Goal: Task Accomplishment & Management: Complete application form

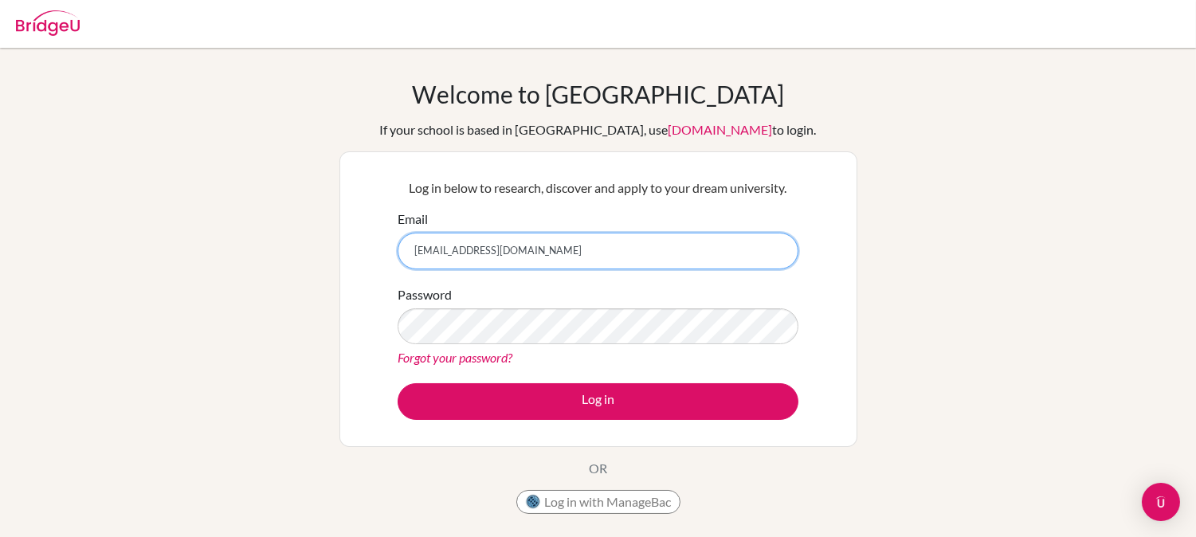
click at [536, 251] on input "[EMAIL_ADDRESS][DOMAIN_NAME]" at bounding box center [597, 251] width 401 height 37
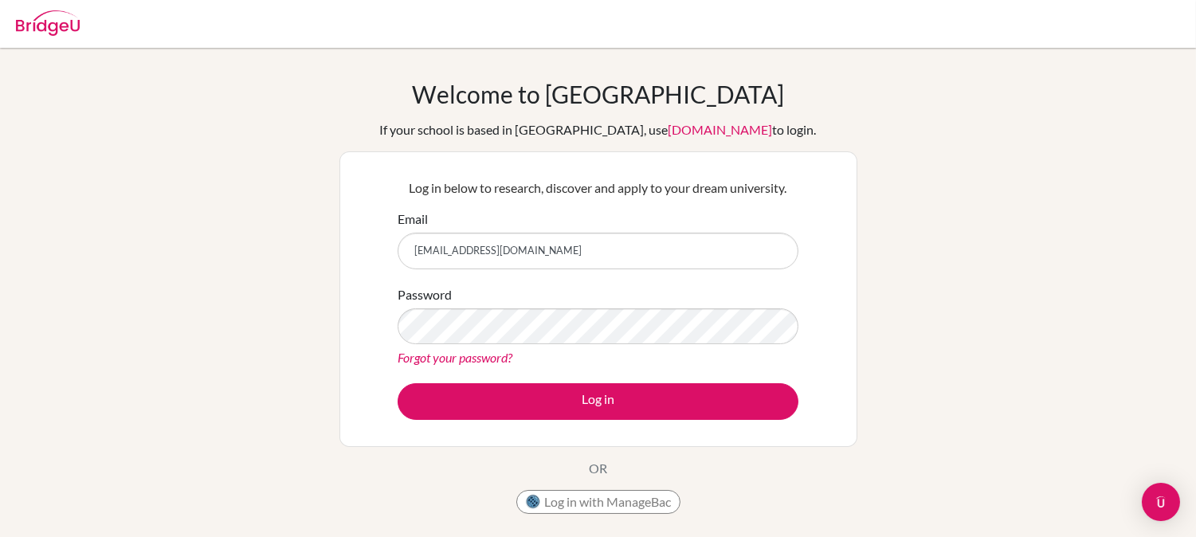
click at [355, 339] on div "Log in below to research, discover and apply to your dream university. Email [E…" at bounding box center [598, 298] width 518 height 295
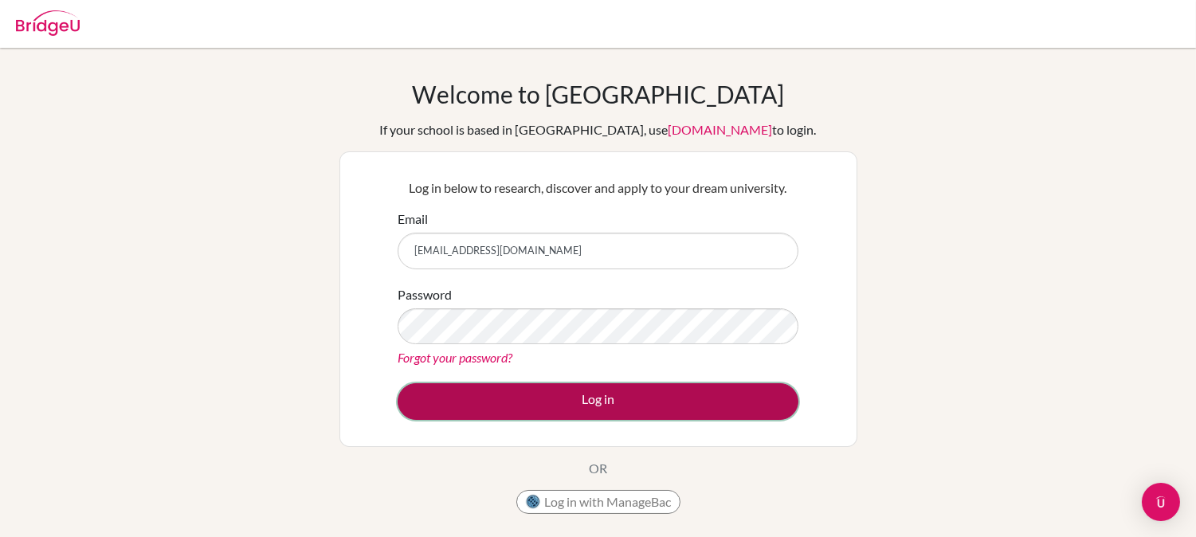
click at [650, 408] on button "Log in" at bounding box center [597, 401] width 401 height 37
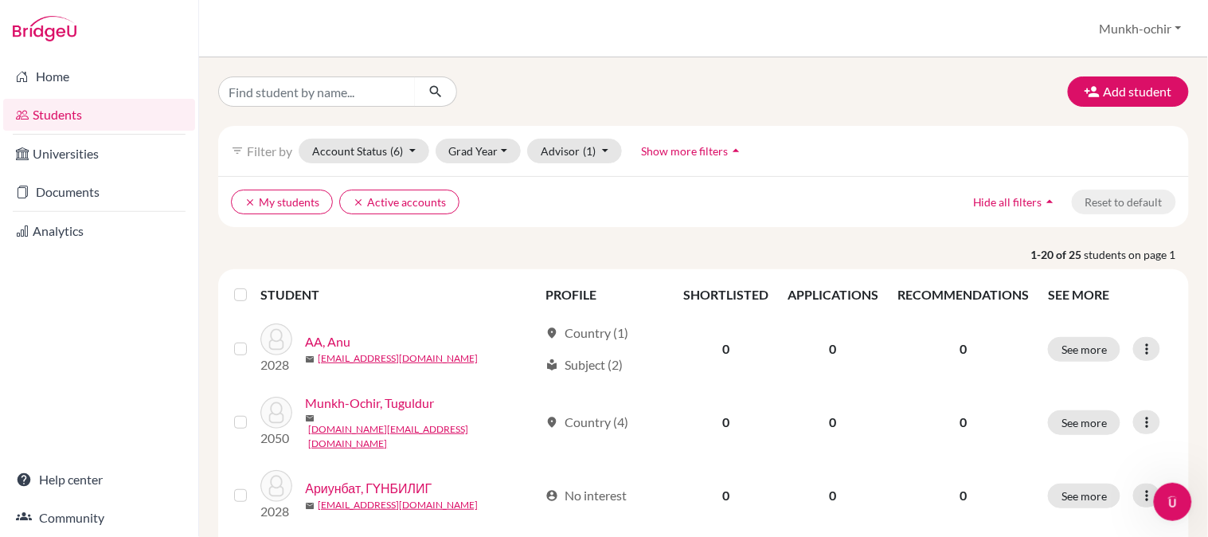
click at [729, 150] on icon "arrow_drop_up" at bounding box center [737, 151] width 16 height 16
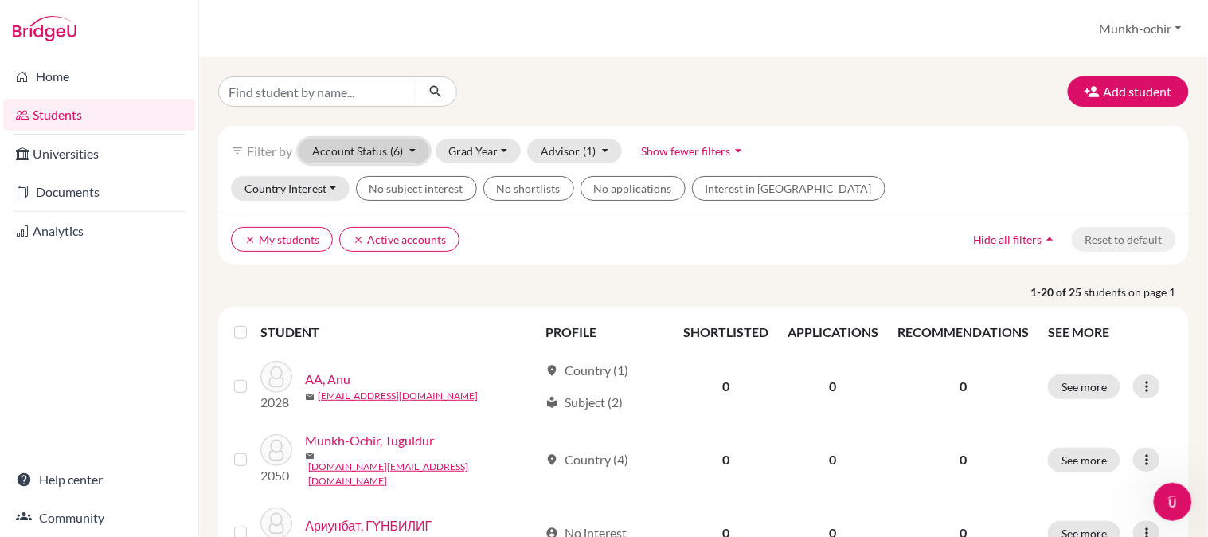
click at [409, 152] on button "Account Status (6)" at bounding box center [364, 151] width 131 height 25
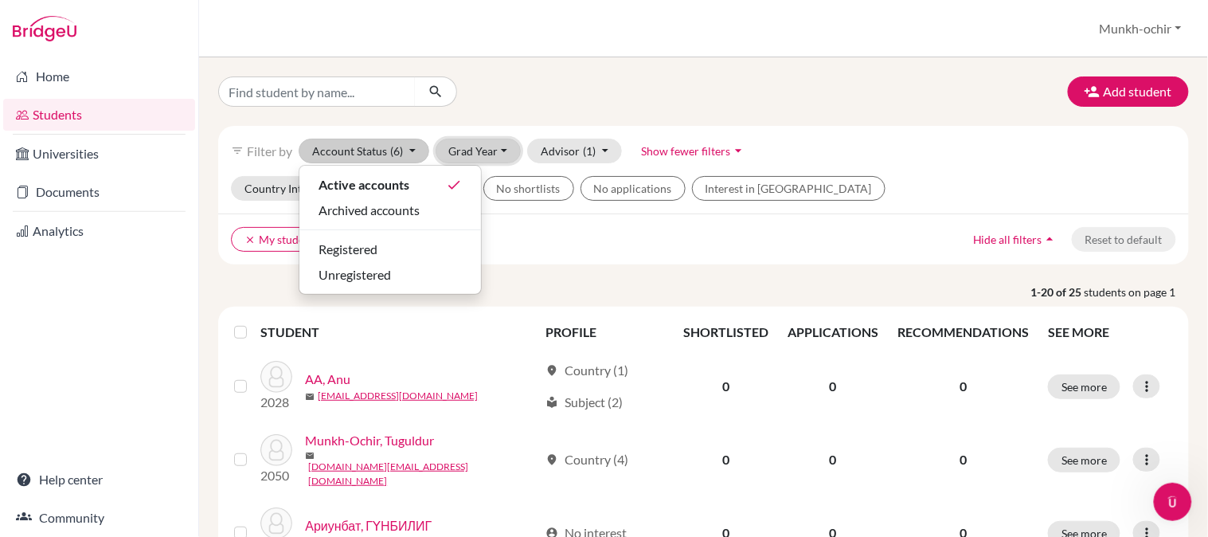
click at [495, 153] on button "Grad Year" at bounding box center [479, 151] width 86 height 25
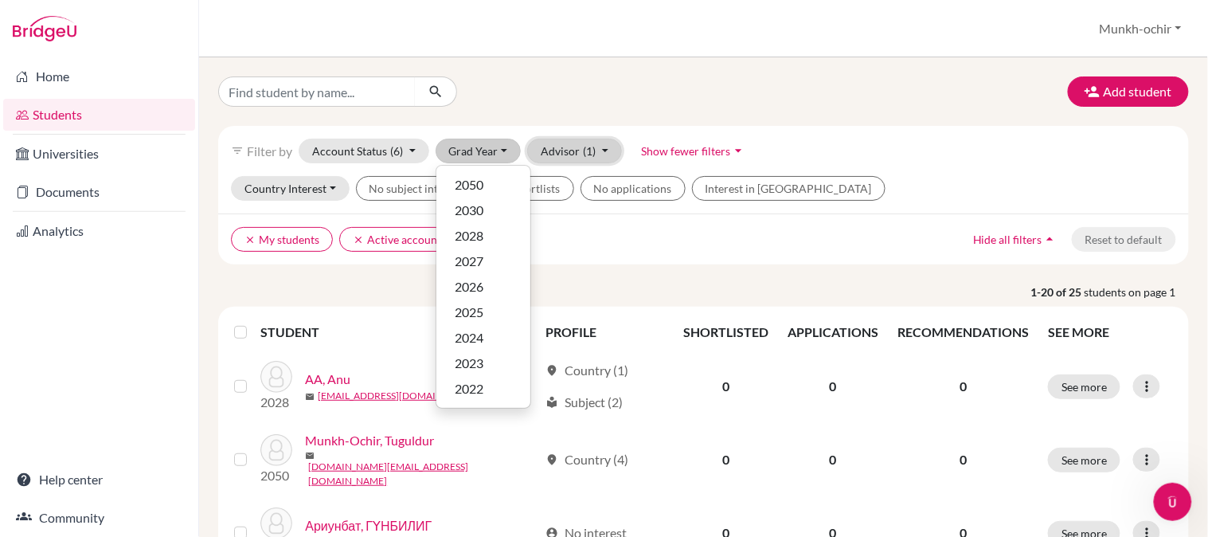
click at [598, 150] on button "Advisor (1)" at bounding box center [574, 151] width 95 height 25
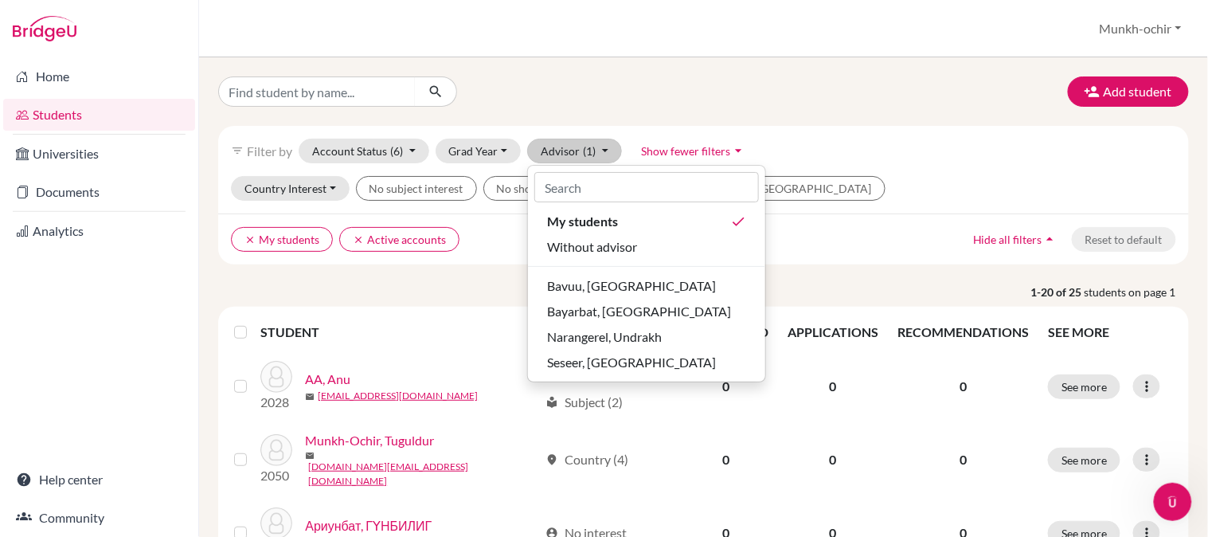
click at [822, 148] on div "filter_list Filter by Account Status (6) Active accounts done Archived accounts…" at bounding box center [703, 151] width 971 height 50
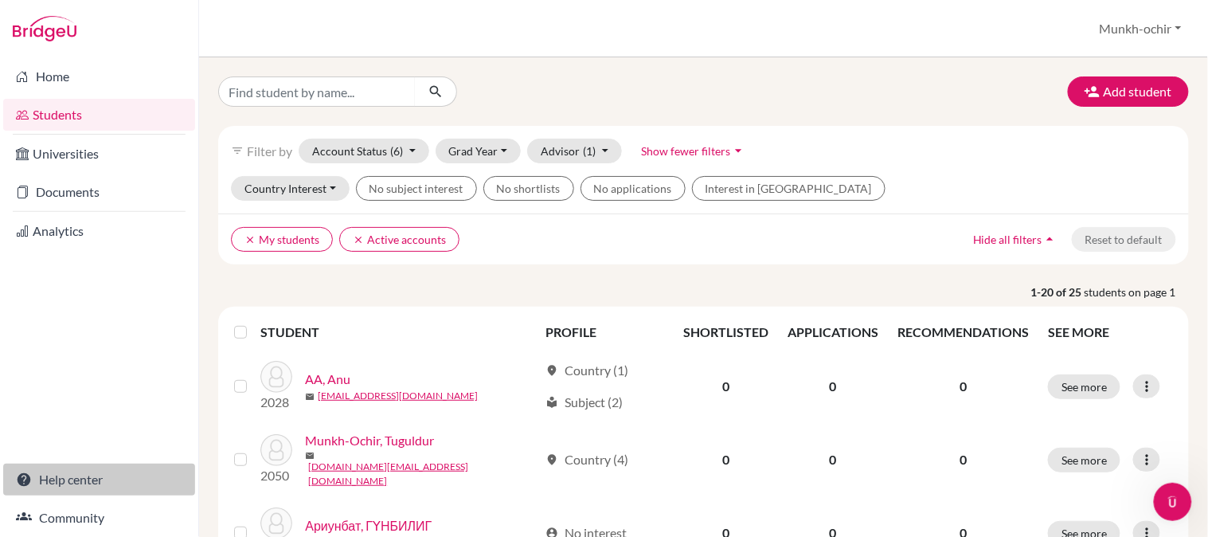
click at [76, 481] on link "Help center" at bounding box center [99, 480] width 192 height 32
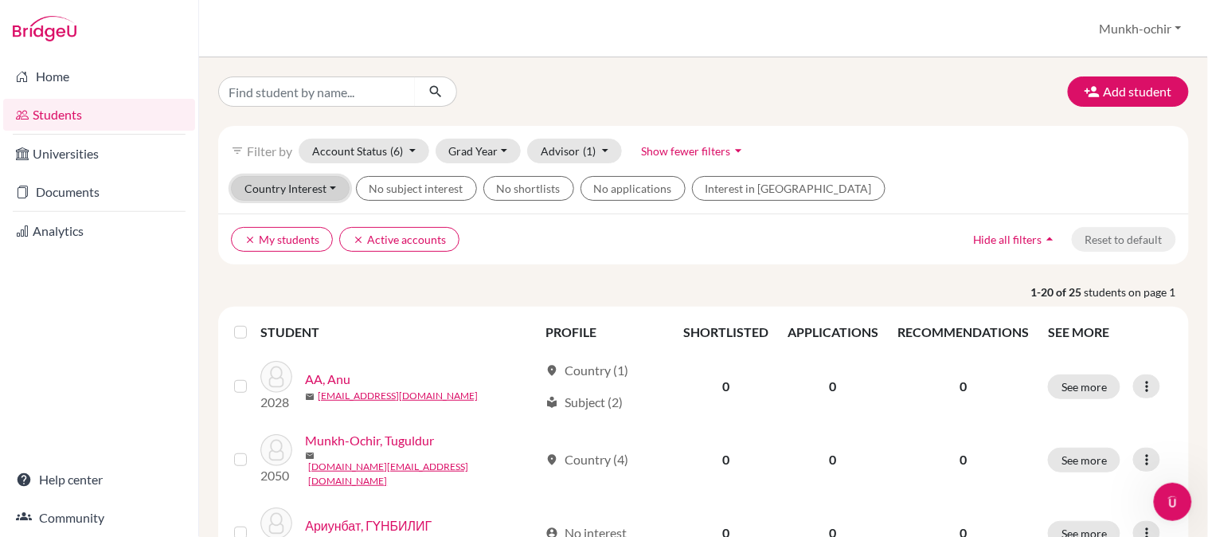
click at [327, 190] on button "Country Interest" at bounding box center [290, 188] width 119 height 25
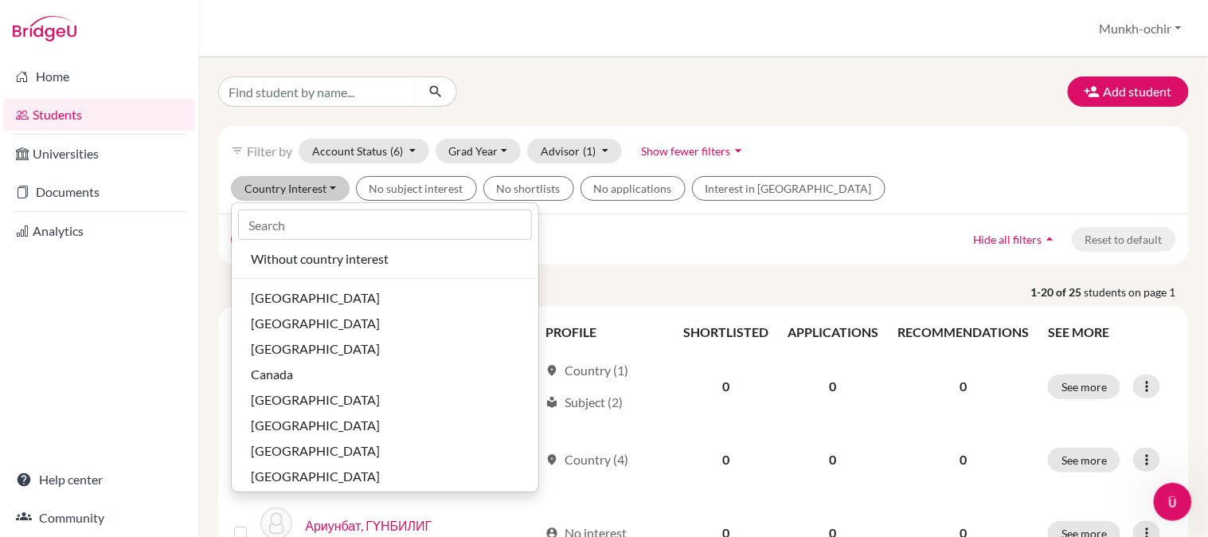
click at [574, 249] on ul "clear My students clear Active accounts" at bounding box center [585, 239] width 709 height 25
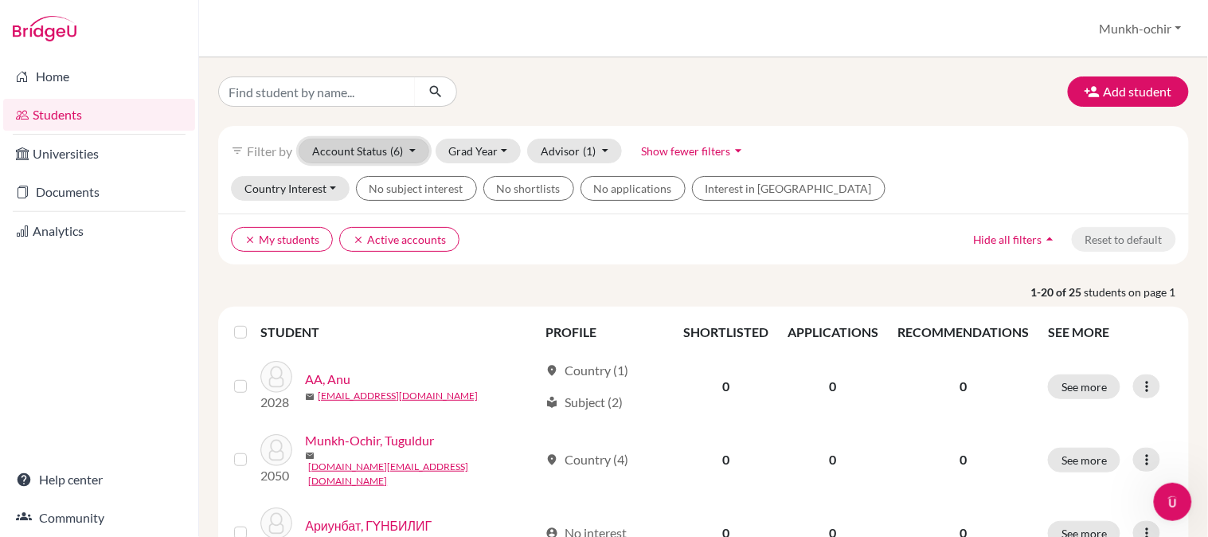
click at [413, 150] on button "Account Status (6)" at bounding box center [364, 151] width 131 height 25
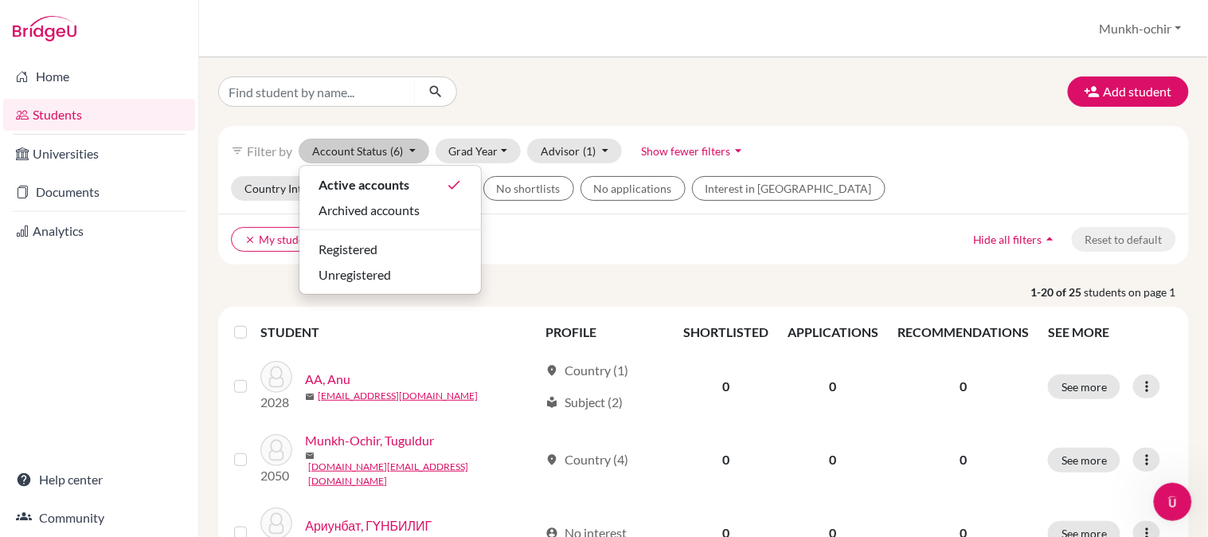
click at [538, 237] on ul "clear My students clear Active accounts" at bounding box center [585, 239] width 709 height 25
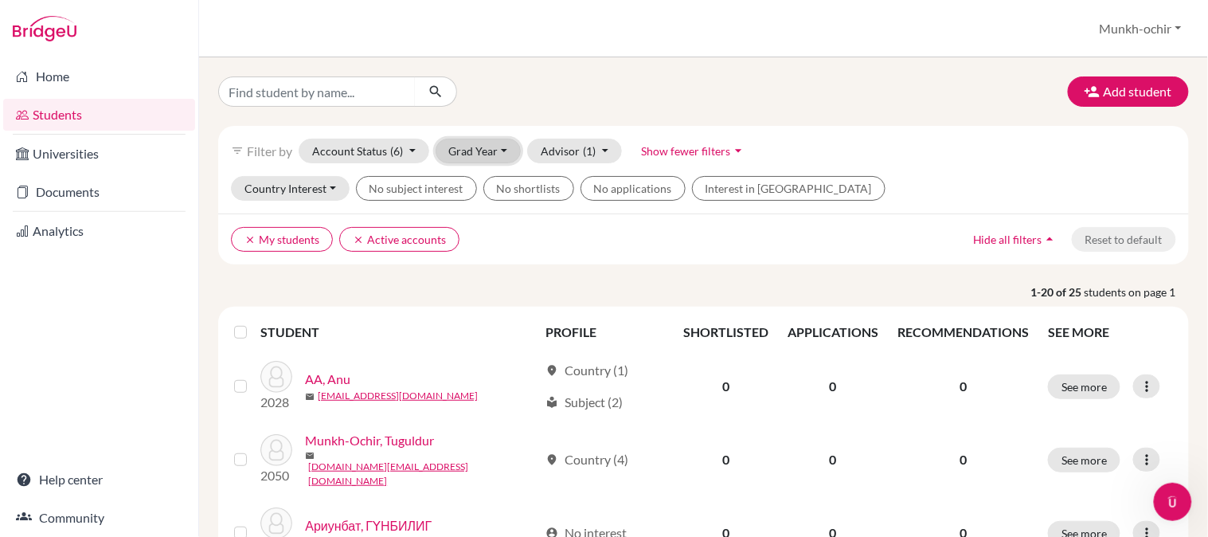
click at [503, 147] on button "Grad Year" at bounding box center [479, 151] width 86 height 25
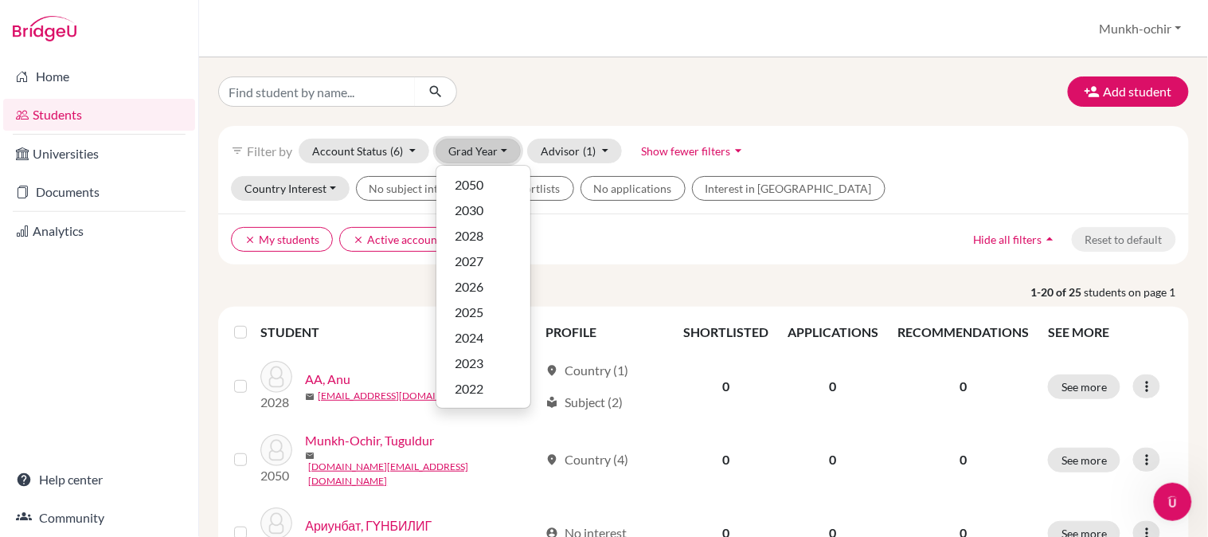
click at [503, 147] on button "Grad Year" at bounding box center [479, 151] width 86 height 25
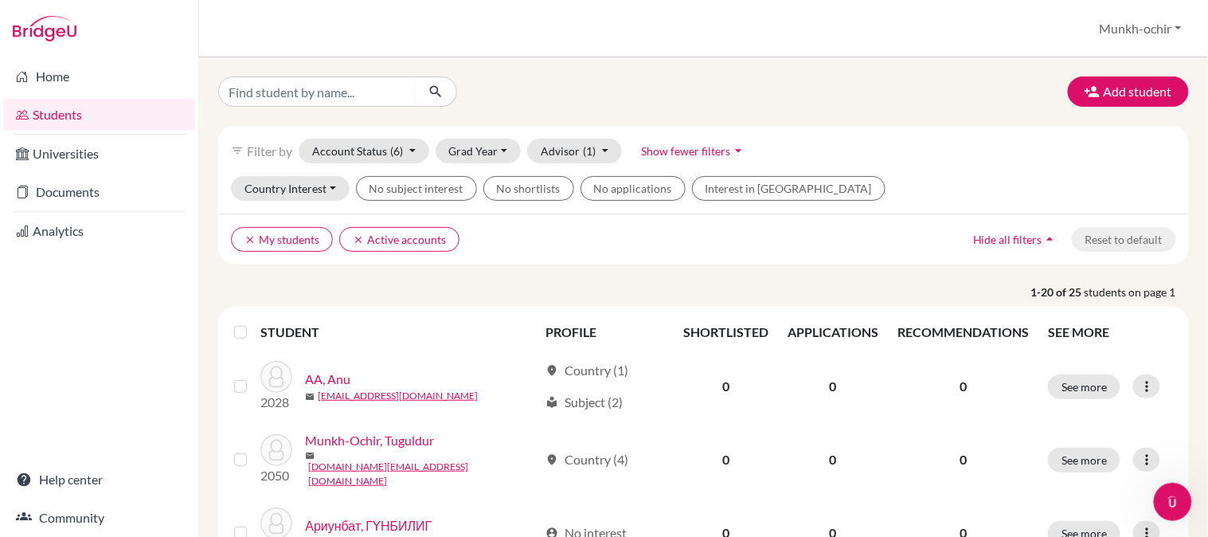
click at [706, 146] on span "Show fewer filters" at bounding box center [686, 151] width 89 height 14
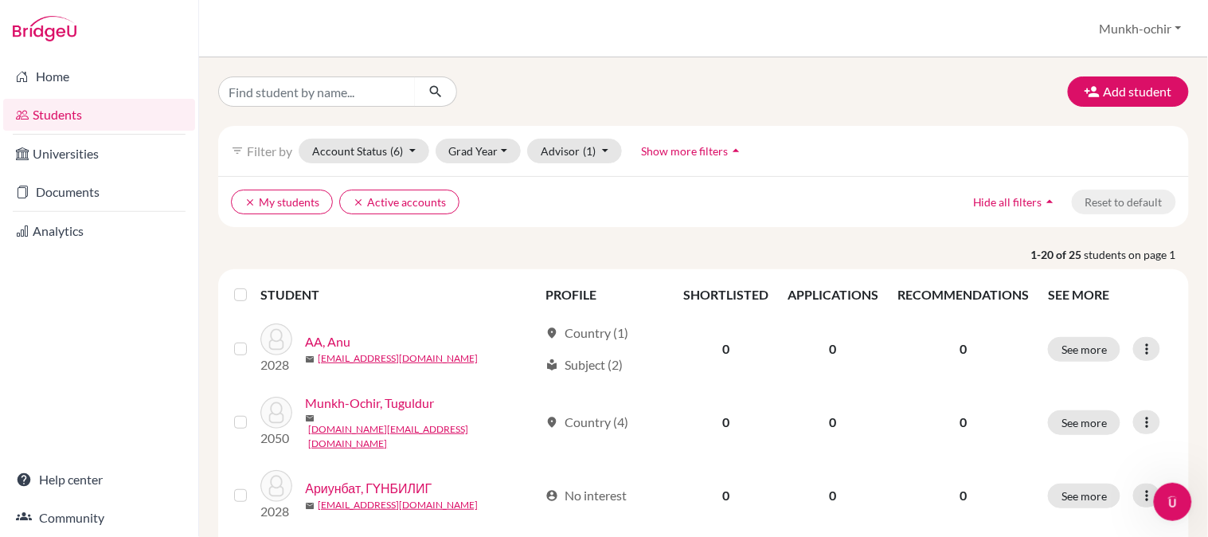
click at [706, 146] on span "Show more filters" at bounding box center [685, 151] width 87 height 14
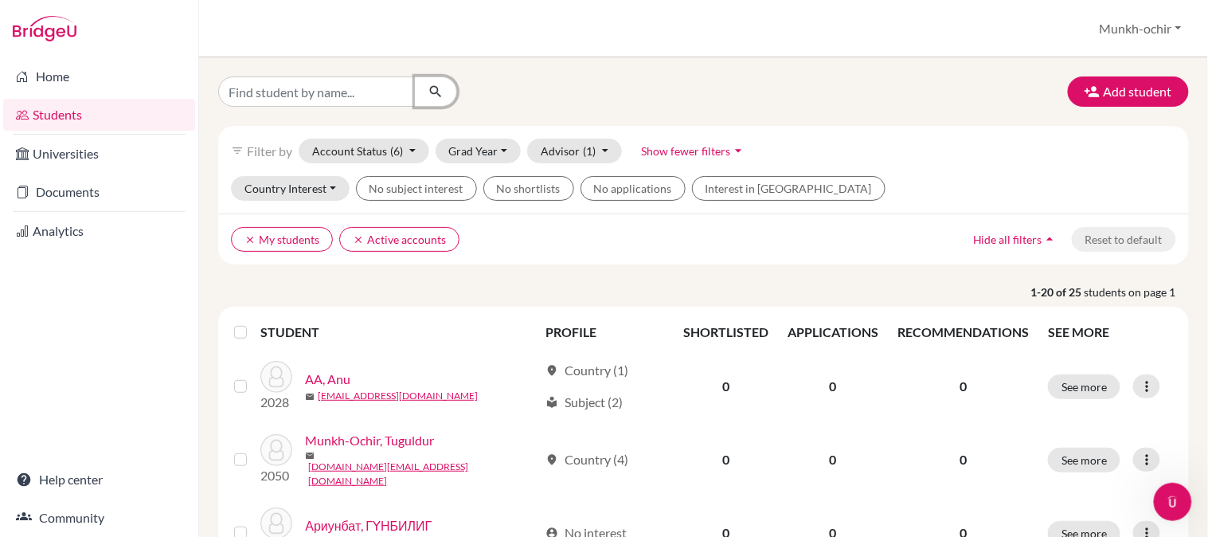
click at [440, 94] on icon "submit" at bounding box center [436, 92] width 16 height 16
click at [366, 102] on input "Find student by name..." at bounding box center [317, 91] width 198 height 30
click at [240, 154] on div "filter_list Filter by" at bounding box center [261, 151] width 61 height 19
click at [403, 152] on button "Account Status (6)" at bounding box center [364, 151] width 131 height 25
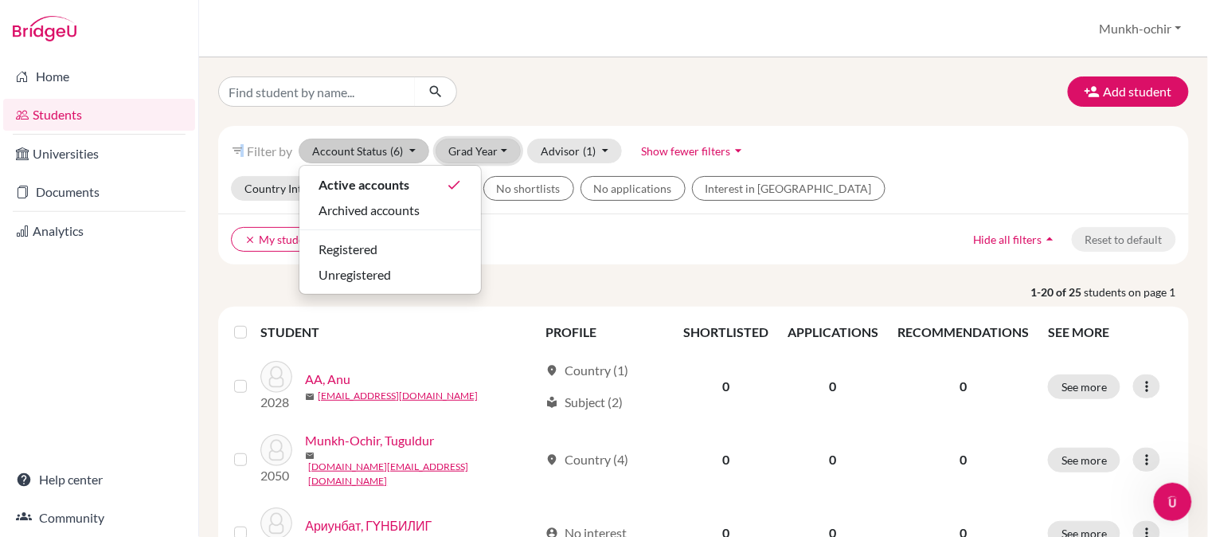
click at [498, 154] on button "Grad Year" at bounding box center [479, 151] width 86 height 25
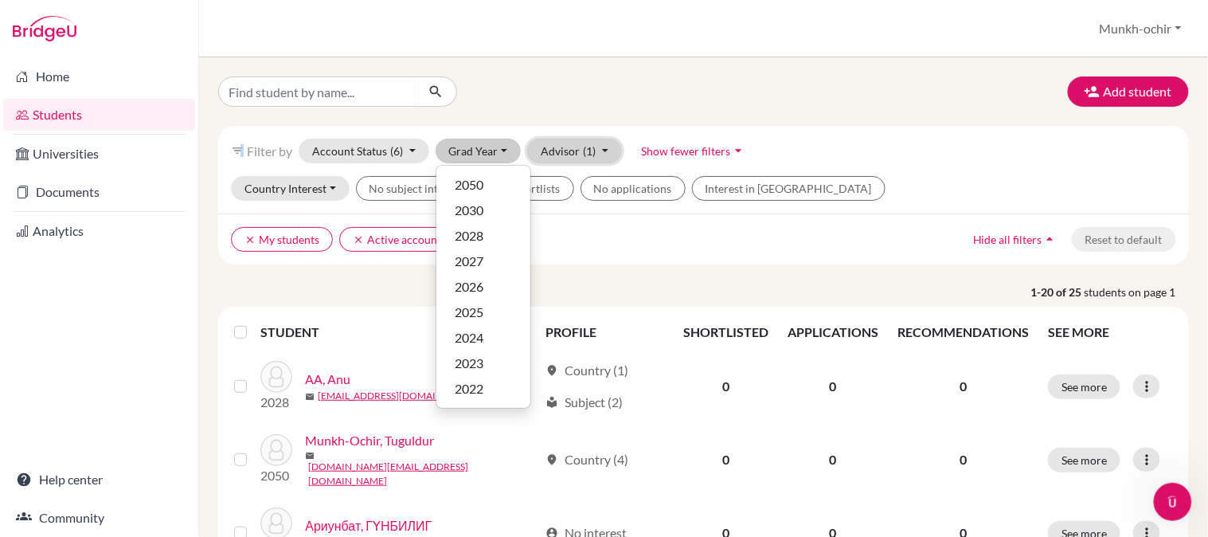
click at [593, 148] on button "Advisor (1)" at bounding box center [574, 151] width 95 height 25
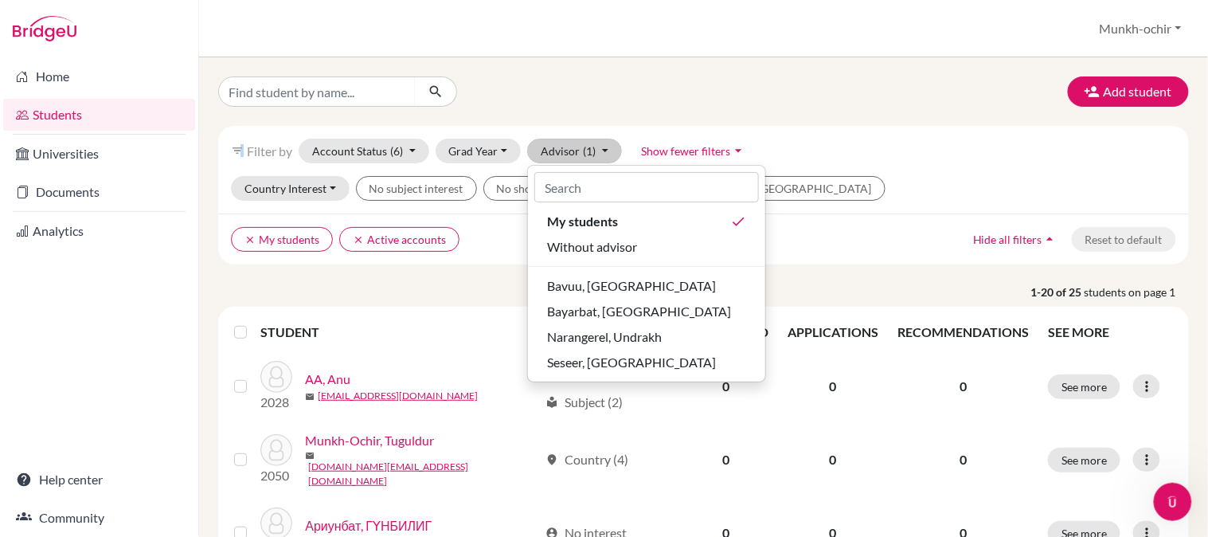
click at [718, 150] on span "Show fewer filters" at bounding box center [686, 151] width 89 height 14
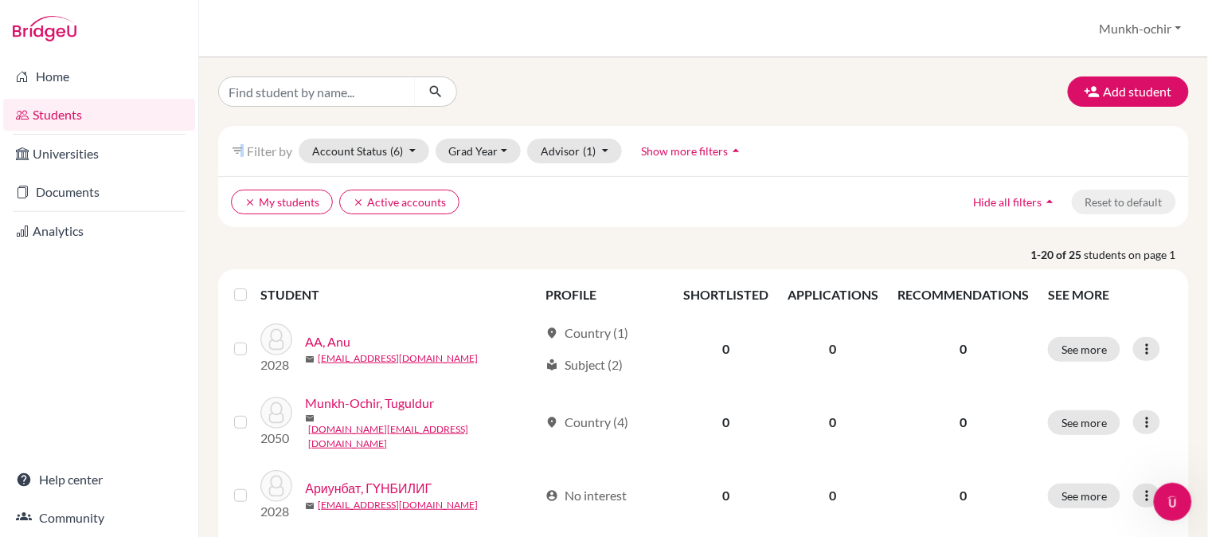
click at [718, 150] on span "Show more filters" at bounding box center [685, 151] width 87 height 14
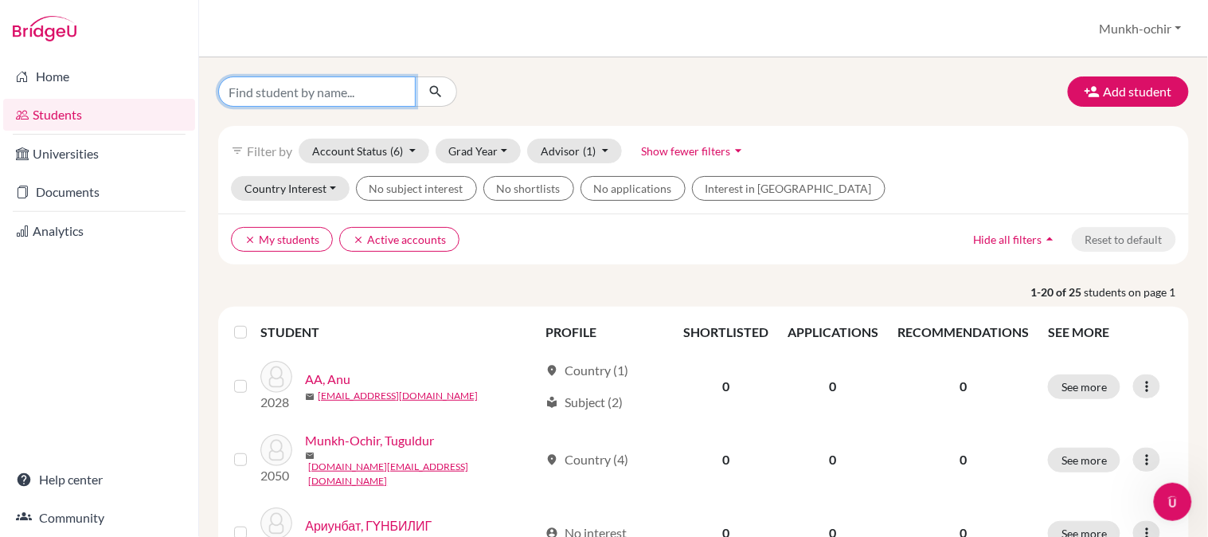
click at [354, 94] on input "Find student by name..." at bounding box center [317, 91] width 198 height 30
type input "10a"
click button "submit" at bounding box center [436, 91] width 42 height 30
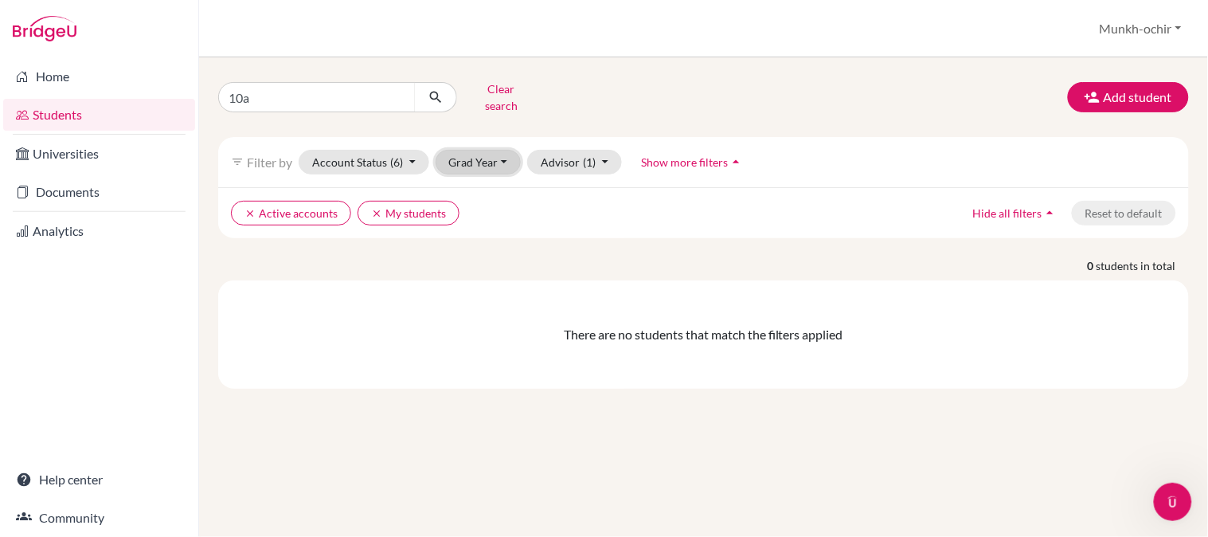
click at [491, 150] on button "Grad Year" at bounding box center [479, 162] width 86 height 25
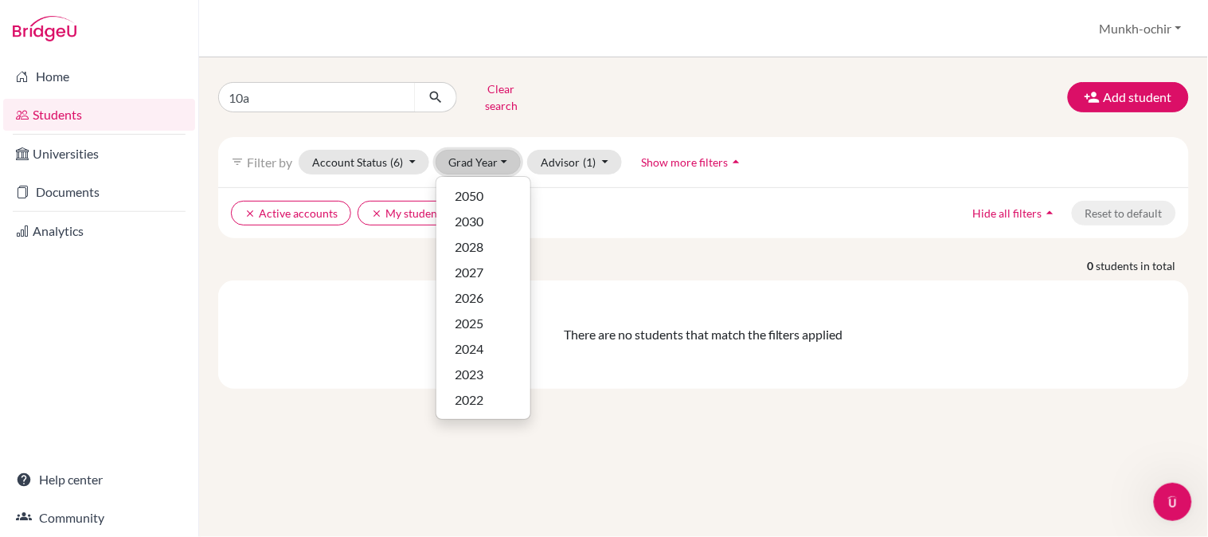
click at [499, 151] on button "Grad Year" at bounding box center [479, 162] width 86 height 25
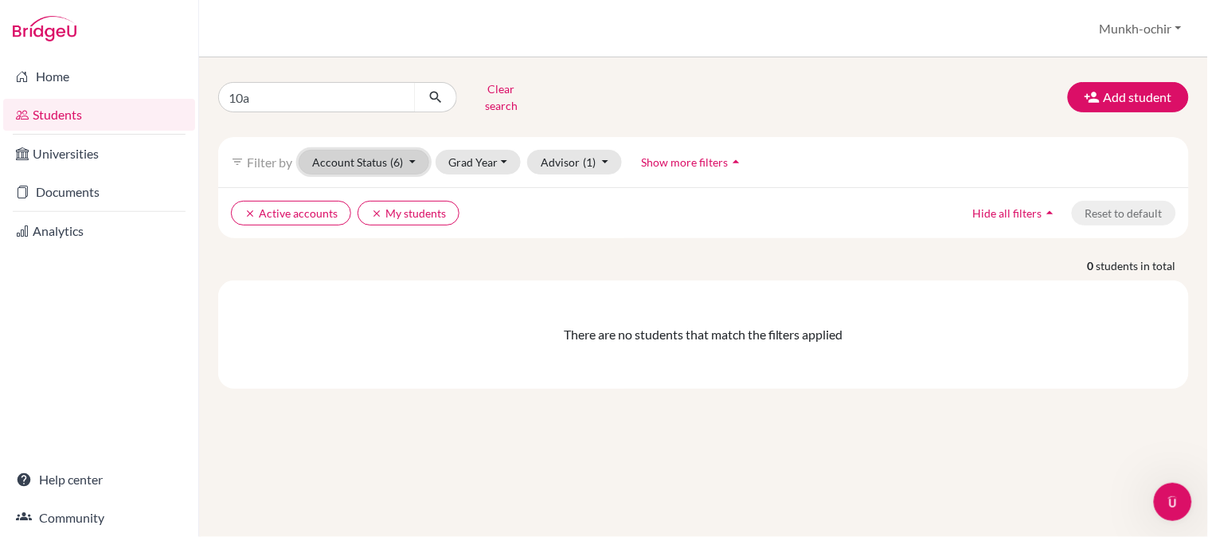
click at [401, 155] on span "(6)" at bounding box center [396, 162] width 13 height 14
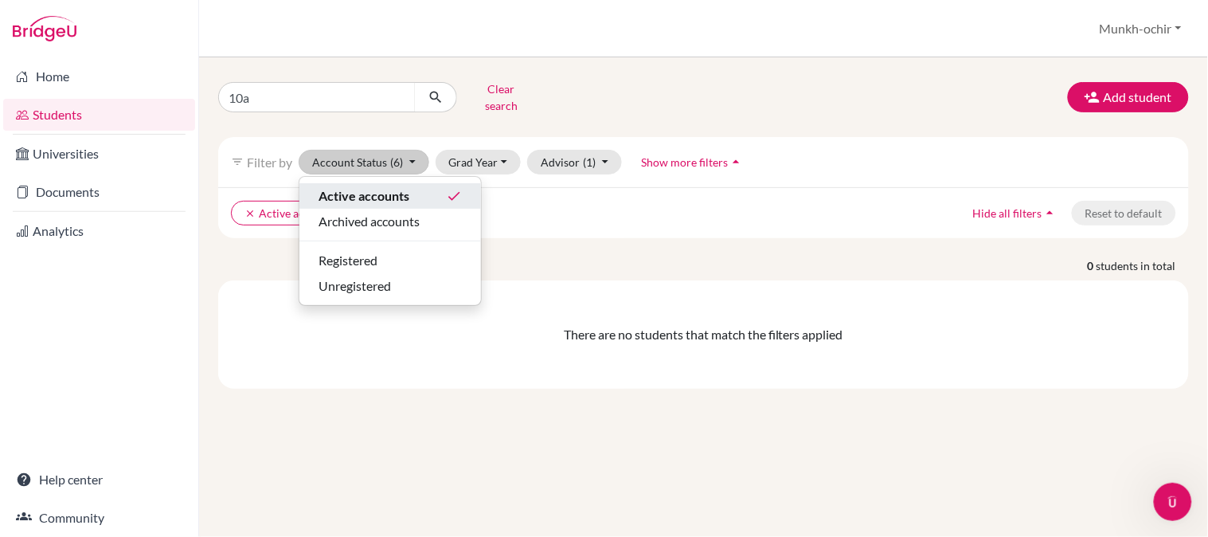
click at [409, 186] on span "Active accounts" at bounding box center [364, 195] width 91 height 19
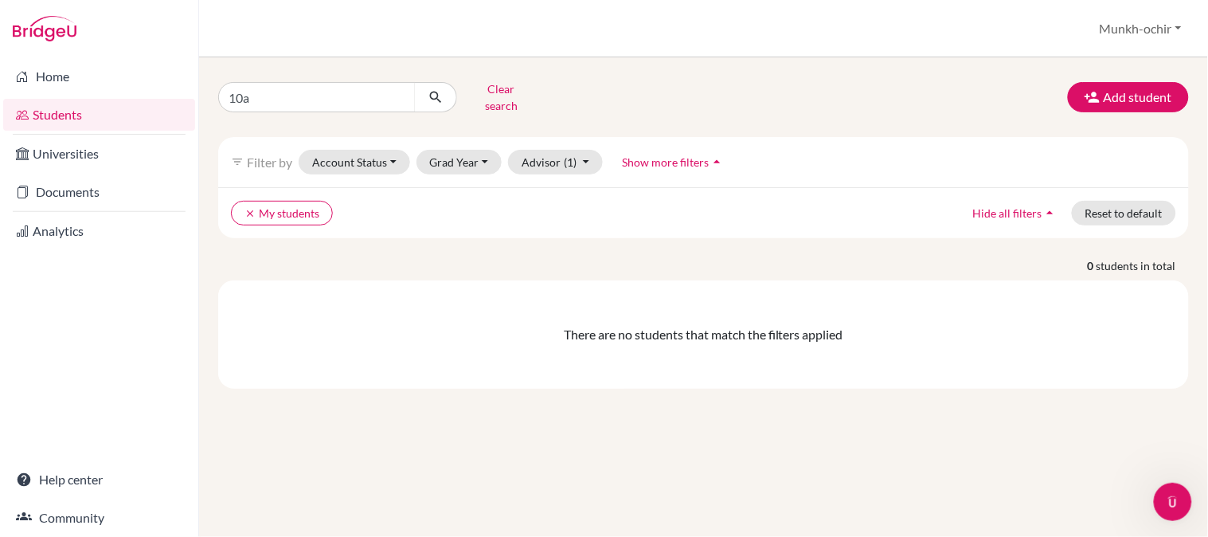
click at [690, 155] on span "Show more filters" at bounding box center [666, 162] width 87 height 14
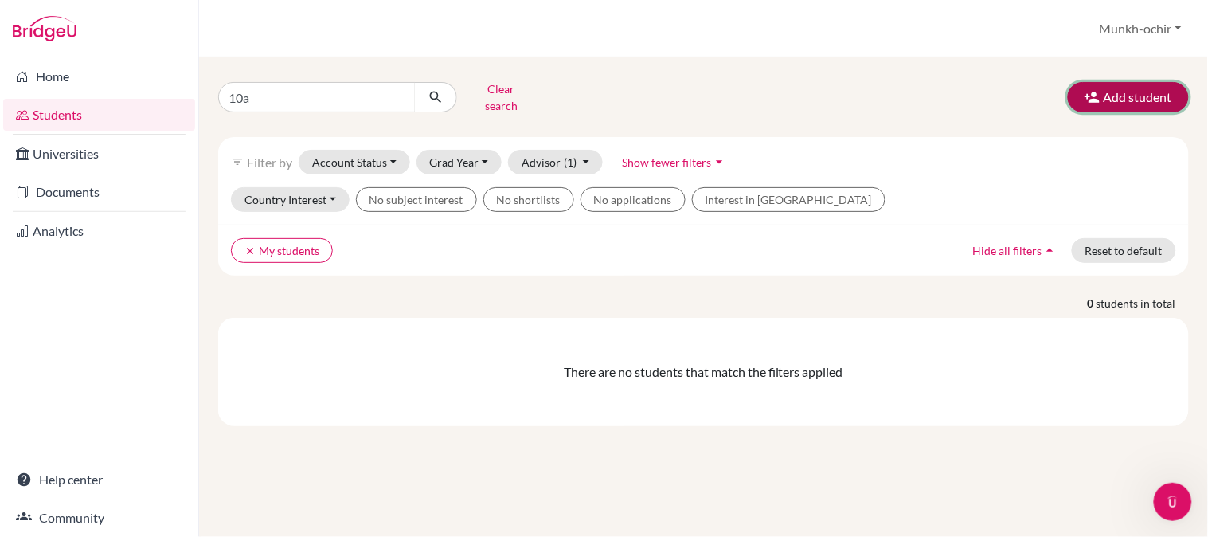
click at [1148, 96] on button "Add student" at bounding box center [1128, 97] width 121 height 30
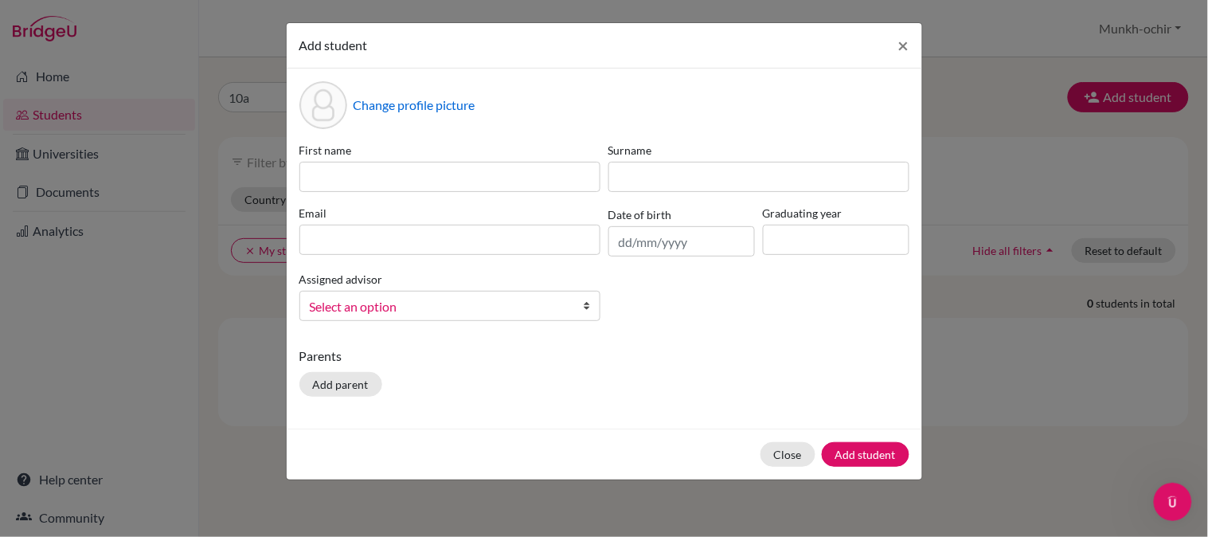
click at [585, 308] on b at bounding box center [592, 306] width 16 height 29
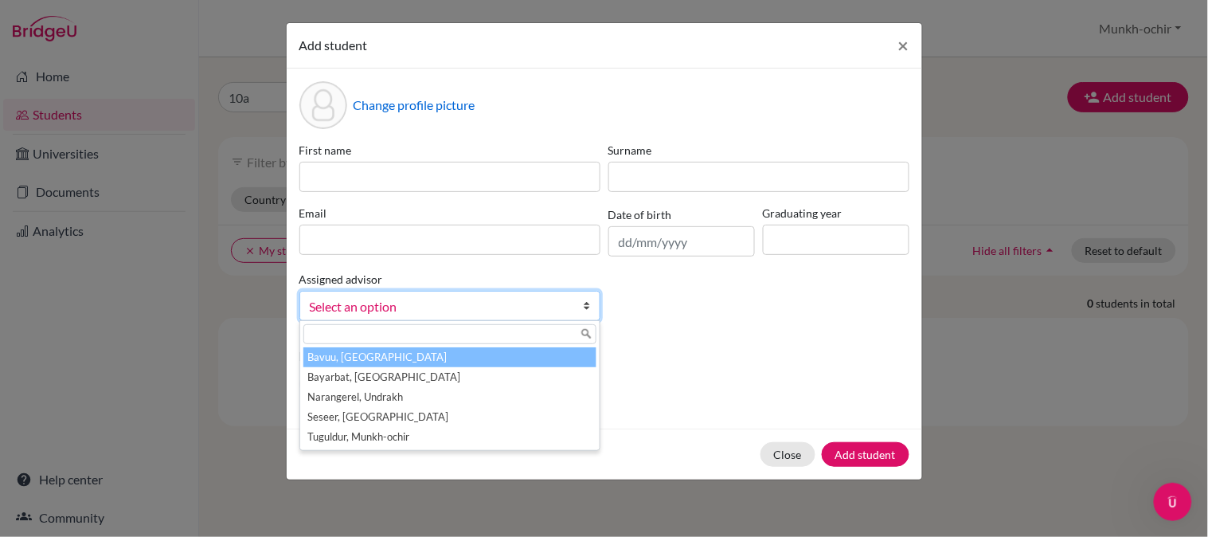
click at [659, 315] on div "First name Surname Email Date of birth Graduating year Assigned advisor [PERSON…" at bounding box center [604, 238] width 618 height 192
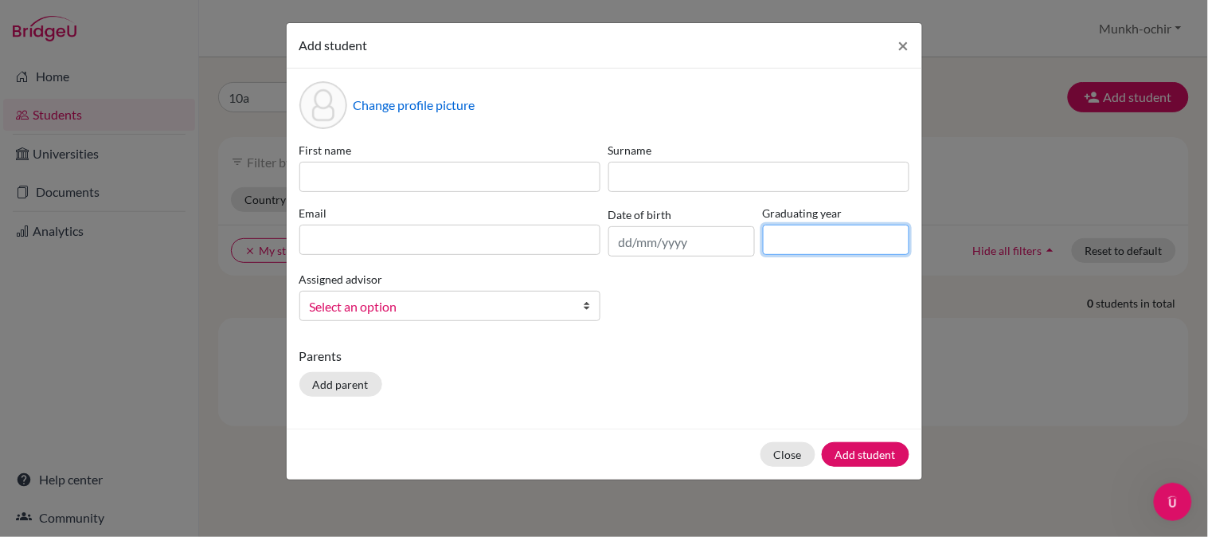
click at [835, 241] on input at bounding box center [836, 240] width 147 height 30
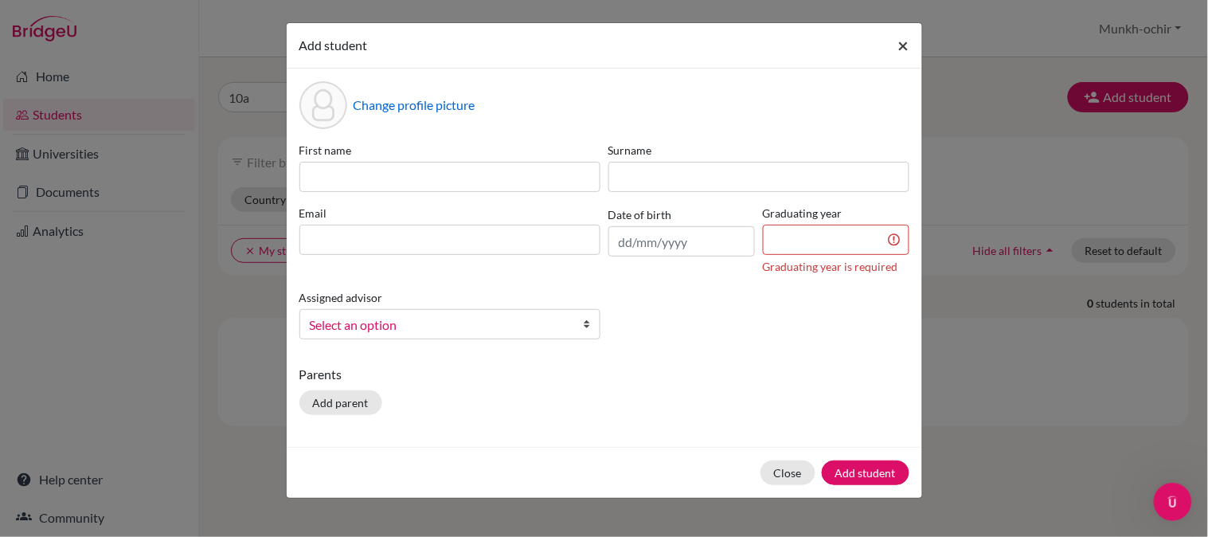
click at [900, 41] on span "×" at bounding box center [903, 44] width 11 height 23
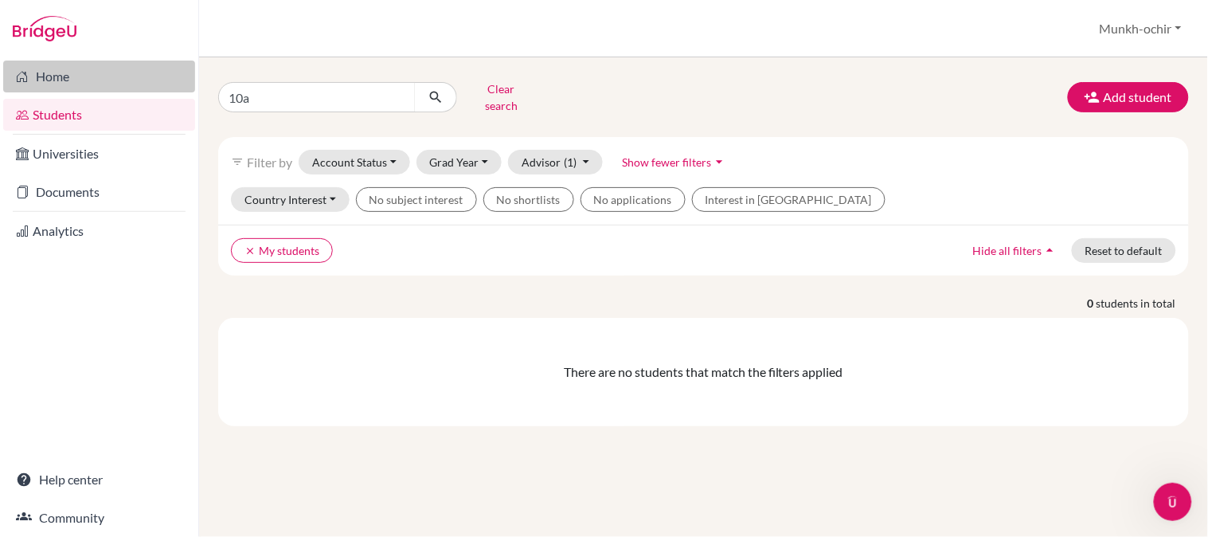
click at [112, 85] on link "Home" at bounding box center [99, 77] width 192 height 32
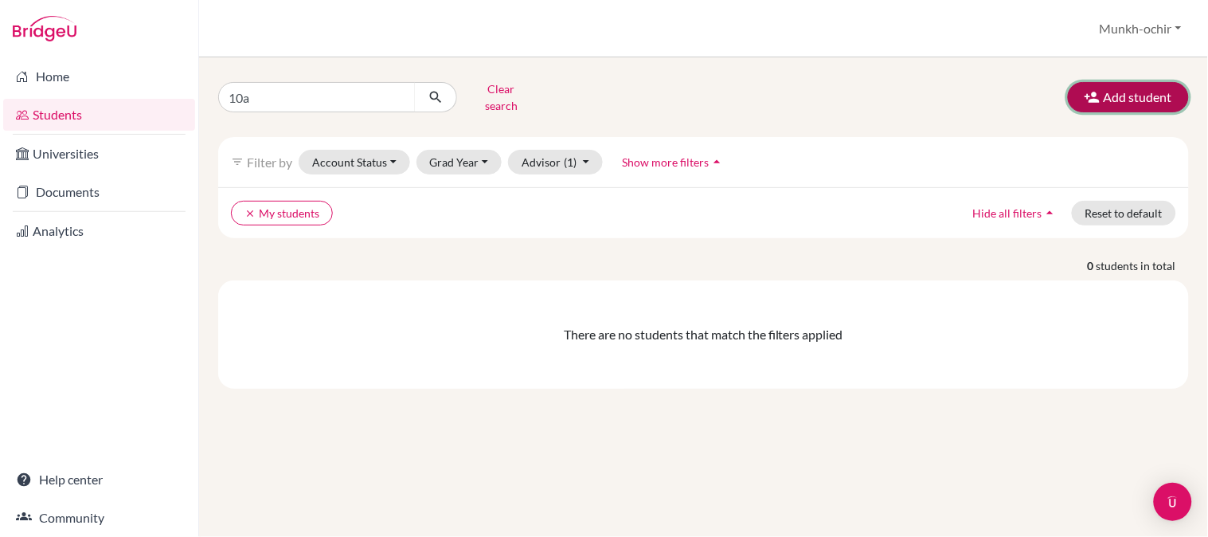
click at [1156, 94] on button "Add student" at bounding box center [1128, 97] width 121 height 30
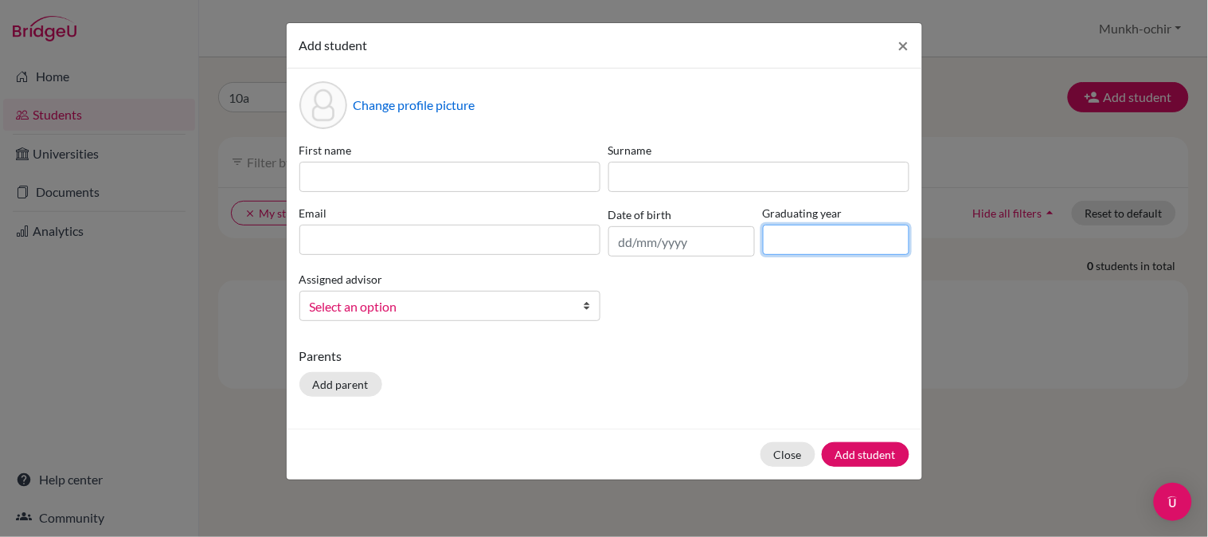
click at [820, 235] on input at bounding box center [836, 240] width 147 height 30
click at [564, 304] on div "Assigned advisor [PERSON_NAME], Ariuntungalag Bayarbat, [PERSON_NAME], Undrakh …" at bounding box center [449, 295] width 309 height 52
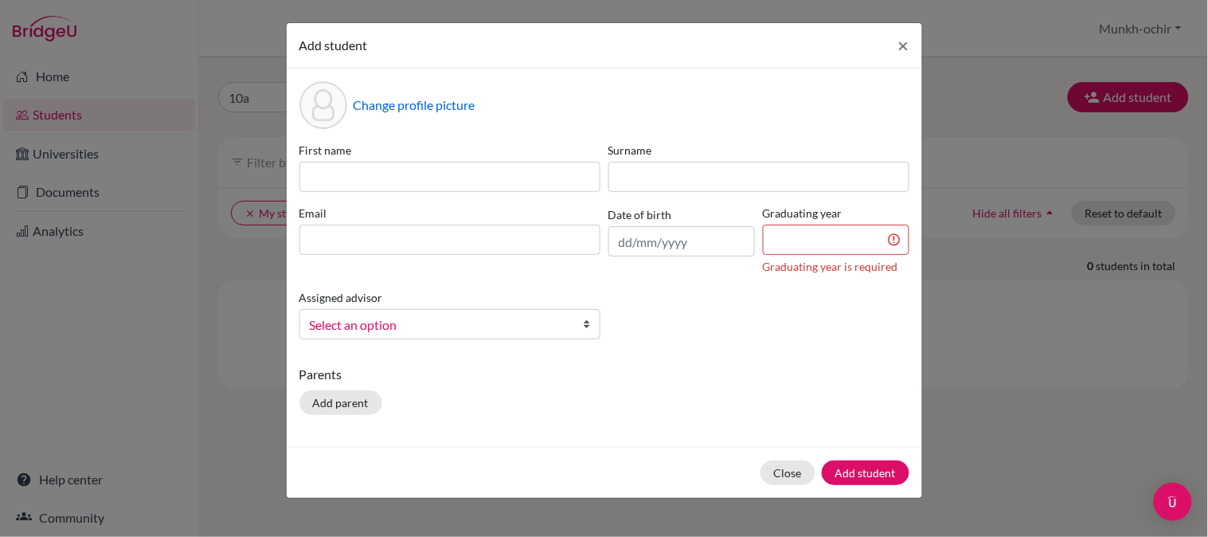
click at [564, 303] on div "Assigned advisor [PERSON_NAME], Ariuntungalag Bayarbat, [PERSON_NAME], Undrakh …" at bounding box center [449, 314] width 309 height 52
click at [568, 308] on div "Assigned advisor [PERSON_NAME], Ariuntungalag Bayarbat, [PERSON_NAME], Undrakh …" at bounding box center [449, 314] width 309 height 52
click at [576, 322] on link "Select an option" at bounding box center [449, 324] width 301 height 30
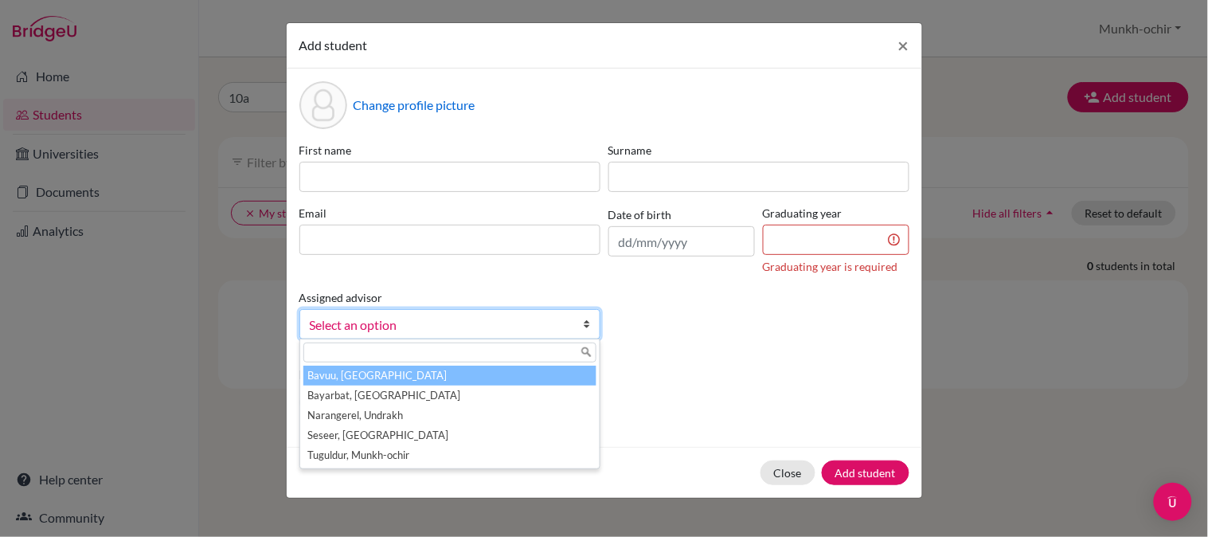
click at [651, 315] on div "First name Surname Email Date of birth Graduating year Graduating year is requi…" at bounding box center [604, 247] width 618 height 210
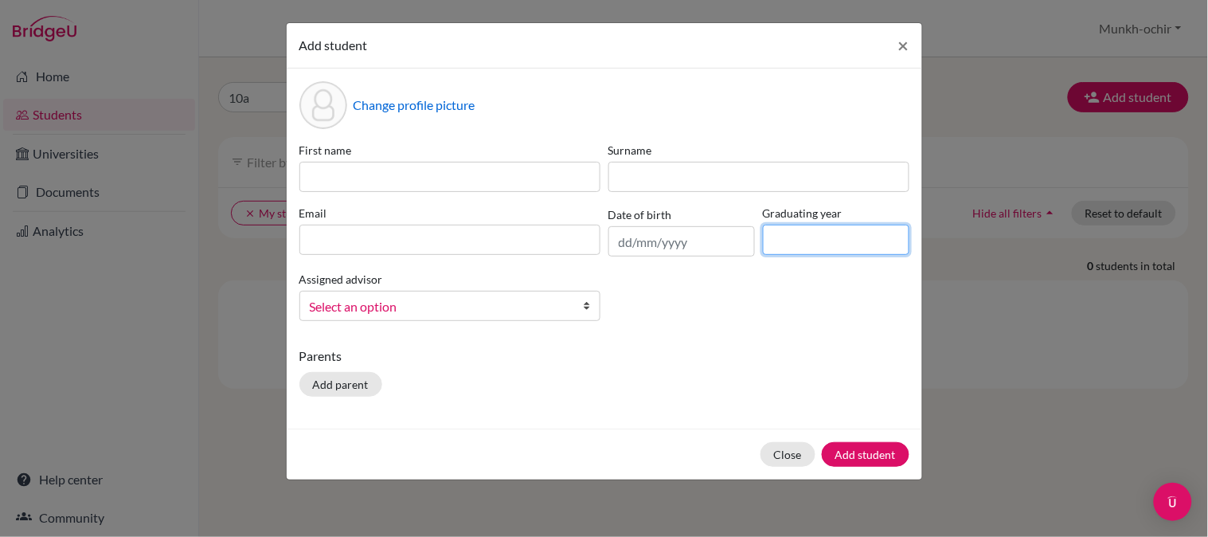
click at [843, 233] on input at bounding box center [836, 240] width 147 height 30
click at [867, 272] on div "First name Surname Email Date of birth Graduating year Assigned advisor [PERSON…" at bounding box center [604, 238] width 618 height 192
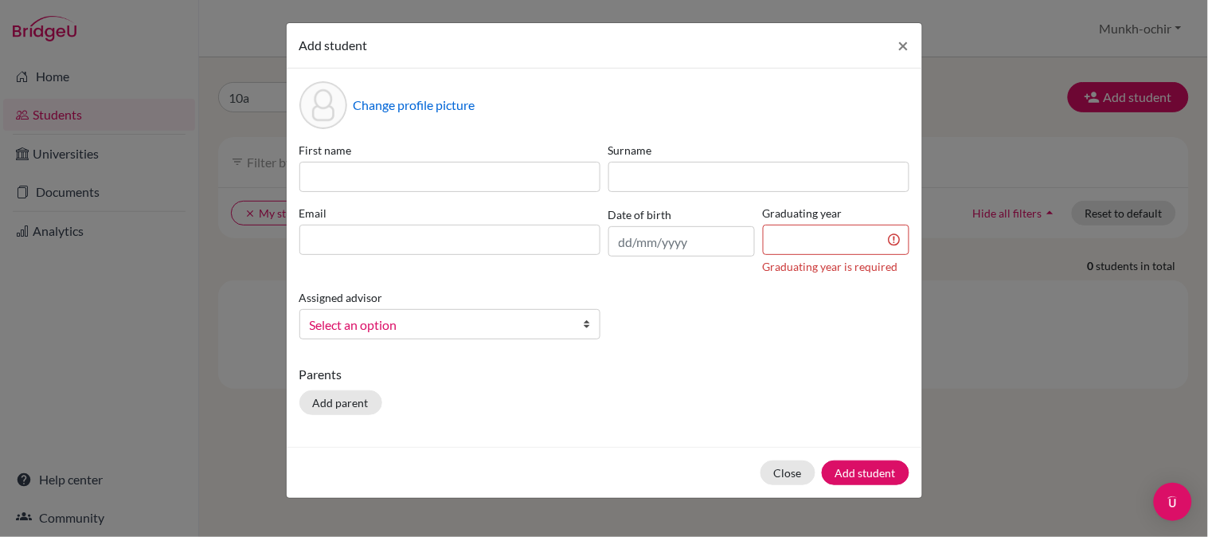
click at [863, 280] on div "First name Surname Email Date of birth Graduating year Graduating year is requi…" at bounding box center [604, 247] width 618 height 210
click at [1012, 346] on div "Add student × Change profile picture First name Surname Email Date of birth Gra…" at bounding box center [604, 268] width 1208 height 537
click at [904, 44] on span "×" at bounding box center [903, 44] width 11 height 23
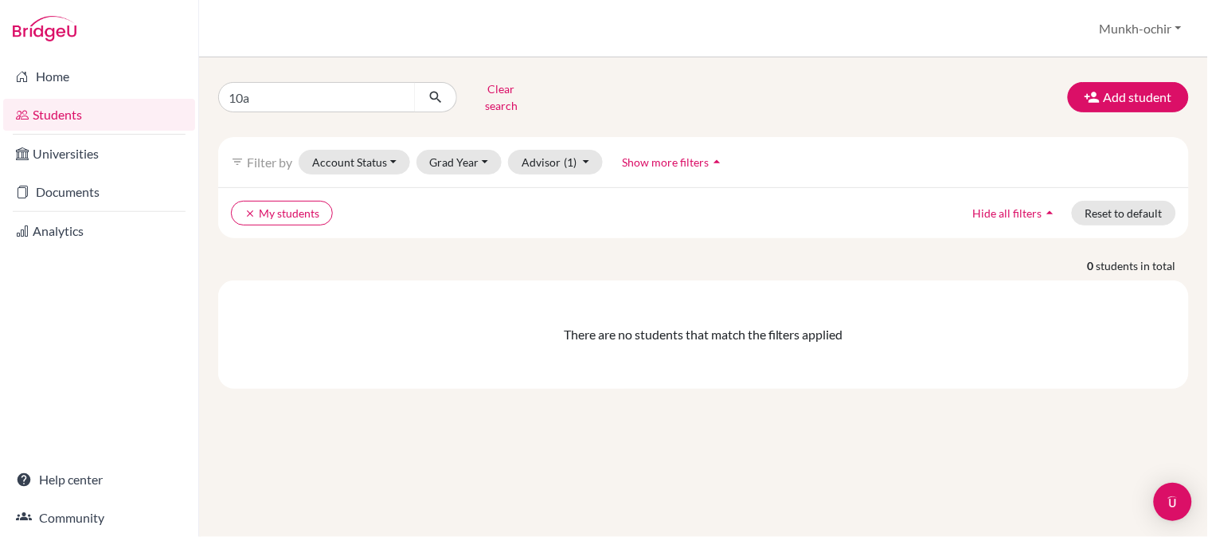
drag, startPoint x: 567, startPoint y: 433, endPoint x: 742, endPoint y: 331, distance: 202.7
click at [567, 433] on div "10a Clear search Add student filter_list Filter by Account Status Active accoun…" at bounding box center [703, 296] width 1009 height 479
click at [109, 481] on link "Help center" at bounding box center [99, 480] width 192 height 32
